Goal: Transaction & Acquisition: Book appointment/travel/reservation

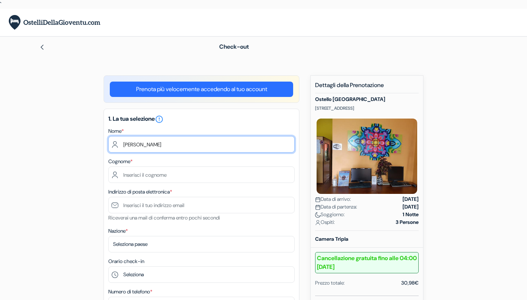
type input "[PERSON_NAME]"
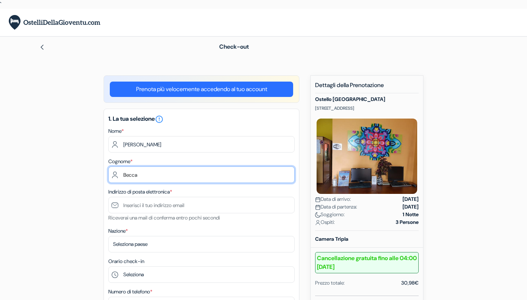
type input "Becca"
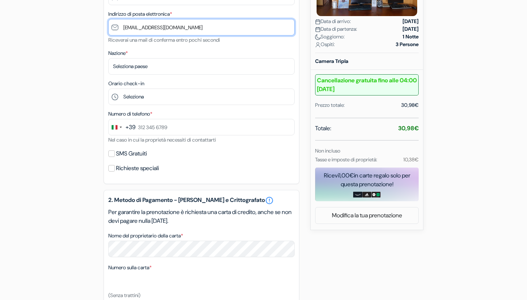
scroll to position [179, 0]
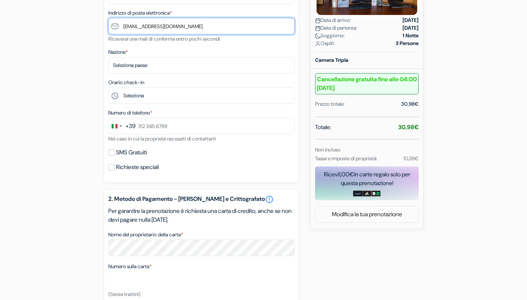
type input "[EMAIL_ADDRESS][DOMAIN_NAME]"
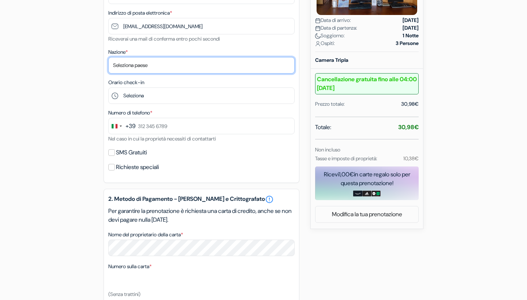
select select "it"
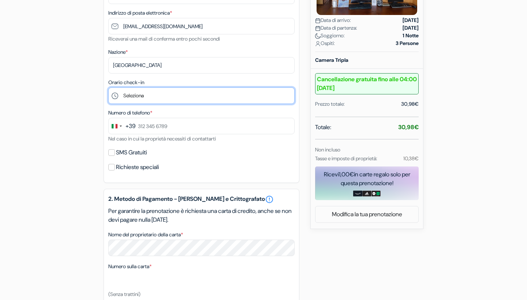
select select "16"
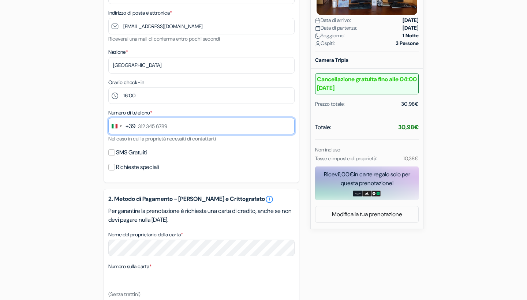
paste input "352 021 1978"
type input "352 021 1978"
click at [98, 162] on div "add_box [GEOGRAPHIC_DATA] [STREET_ADDRESS] Dettagli della Struttura X" at bounding box center [264, 179] width 484 height 566
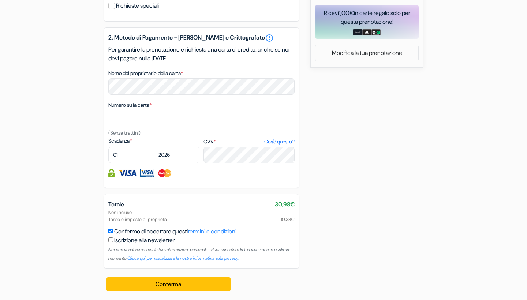
scroll to position [341, 0]
select select "09"
select select "2027"
click at [325, 148] on div "add_box [GEOGRAPHIC_DATA] [STREET_ADDRESS] Dettagli della Struttura X" at bounding box center [264, 18] width 484 height 566
click at [166, 282] on button "Conferma Loading..." at bounding box center [169, 285] width 124 height 14
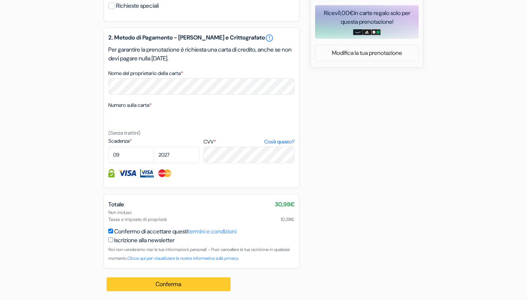
click at [185, 281] on button "Conferma Loading..." at bounding box center [169, 285] width 124 height 14
click at [134, 278] on button "Conferma Loading..." at bounding box center [169, 285] width 124 height 14
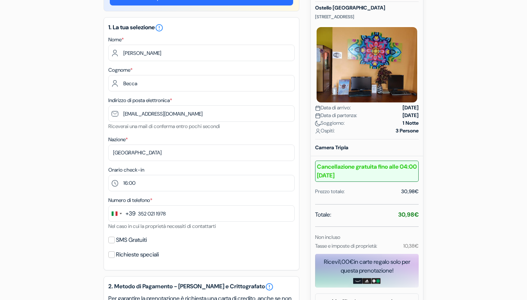
scroll to position [99, 0]
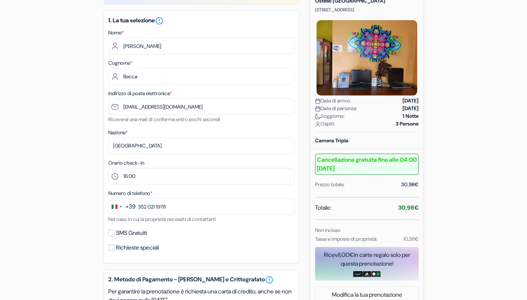
click at [483, 195] on div "add_box [GEOGRAPHIC_DATA] [STREET_ADDRESS] Dettagli della Struttura X" at bounding box center [264, 260] width 484 height 566
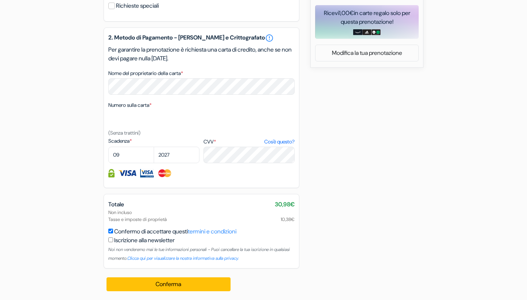
scroll to position [341, 0]
click at [355, 124] on div "add_box [GEOGRAPHIC_DATA] [STREET_ADDRESS] Dettagli della Struttura X" at bounding box center [264, 18] width 484 height 566
click at [172, 293] on div "Conferma Loading... Elaborazione in corso ..." at bounding box center [169, 285] width 131 height 32
click at [168, 287] on button "Conferma Loading..." at bounding box center [169, 285] width 124 height 14
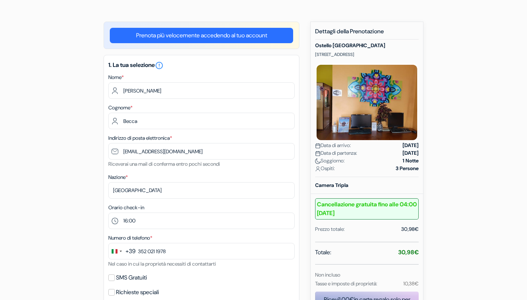
scroll to position [55, 0]
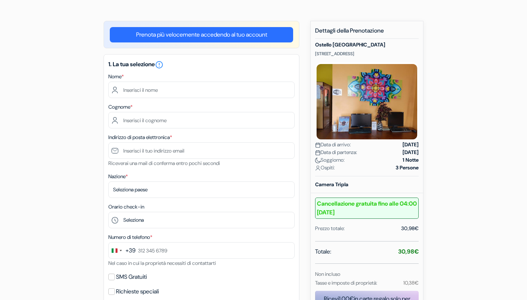
scroll to position [55, 0]
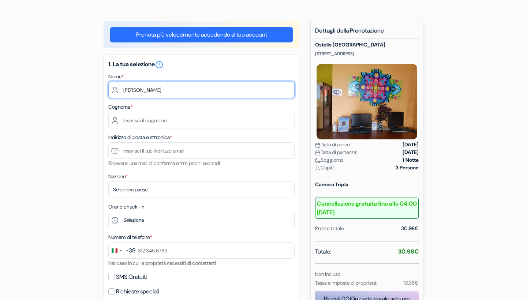
type input "[PERSON_NAME]"
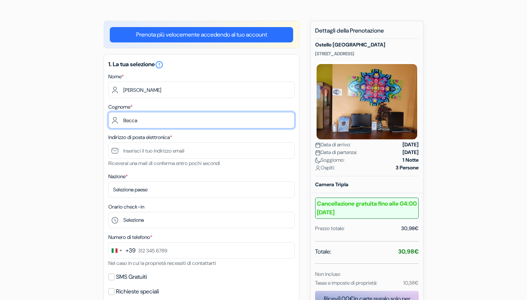
type input "Becca"
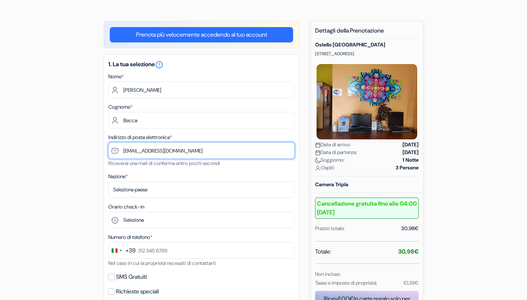
type input "[EMAIL_ADDRESS][DOMAIN_NAME]"
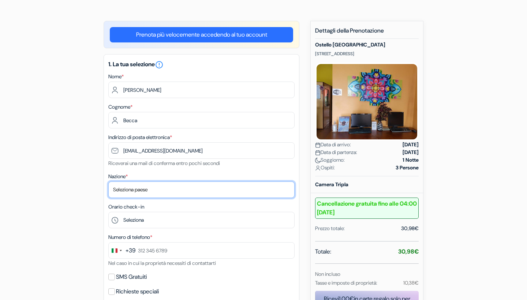
select select "it"
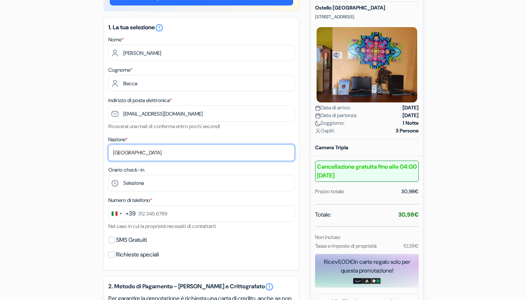
scroll to position [103, 0]
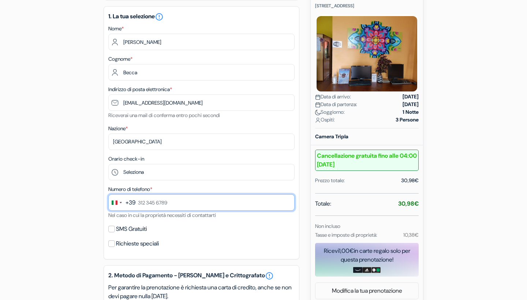
paste input "352 021 1978"
type input "352 021 1978"
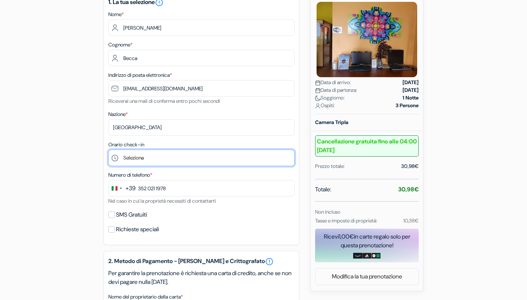
select select "15"
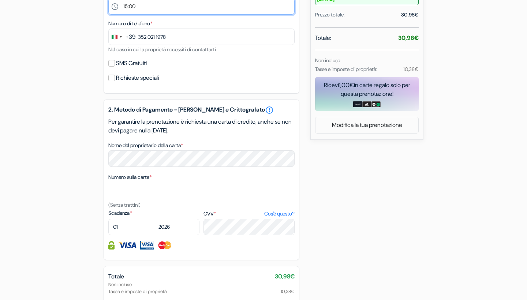
scroll to position [268, 0]
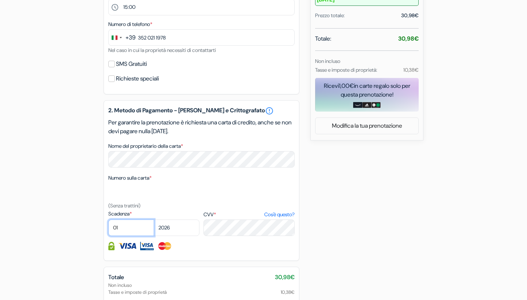
select select "09"
select select "2027"
click at [427, 205] on div "add_box [GEOGRAPHIC_DATA] [STREET_ADDRESS] Dettagli della Struttura X" at bounding box center [264, 91] width 484 height 566
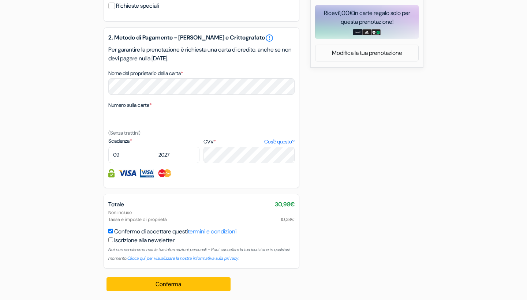
scroll to position [341, 0]
click at [196, 285] on button "Conferma Loading..." at bounding box center [169, 285] width 124 height 14
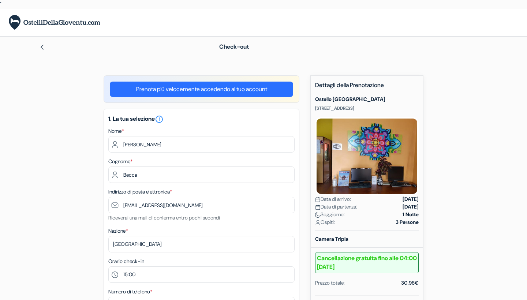
scroll to position [0, 0]
